Goal: Navigation & Orientation: Find specific page/section

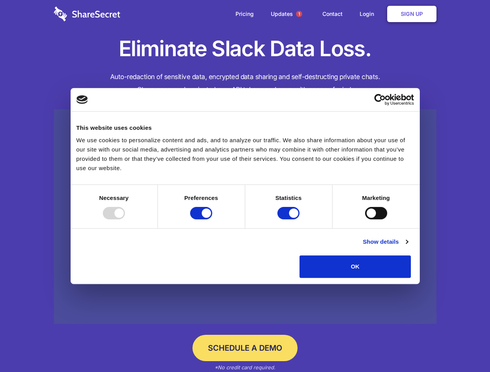
click at [125, 219] on div at bounding box center [114, 213] width 22 height 12
click at [212, 219] on input "Preferences" at bounding box center [201, 213] width 22 height 12
checkbox input "false"
click at [289, 219] on input "Statistics" at bounding box center [288, 213] width 22 height 12
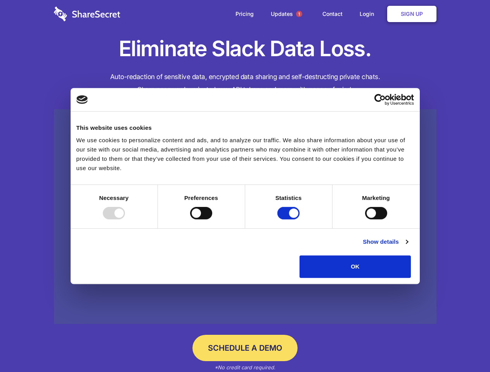
checkbox input "false"
click at [365, 219] on input "Marketing" at bounding box center [376, 213] width 22 height 12
checkbox input "true"
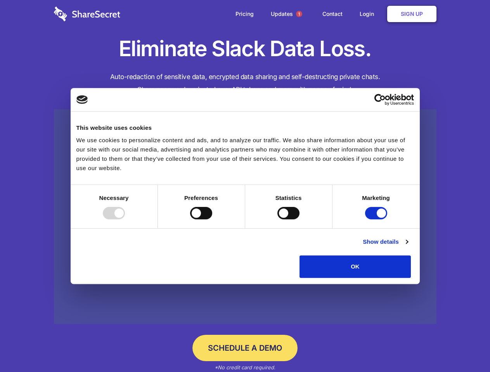
click at [407, 247] on link "Show details" at bounding box center [384, 241] width 45 height 9
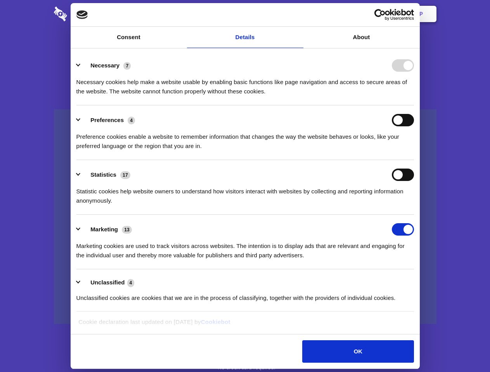
click at [414, 105] on li "Necessary 7 Necessary cookies help make a website usable by enabling basic func…" at bounding box center [244, 78] width 337 height 55
click at [298, 14] on span "1" at bounding box center [299, 14] width 6 height 6
